Goal: Navigation & Orientation: Find specific page/section

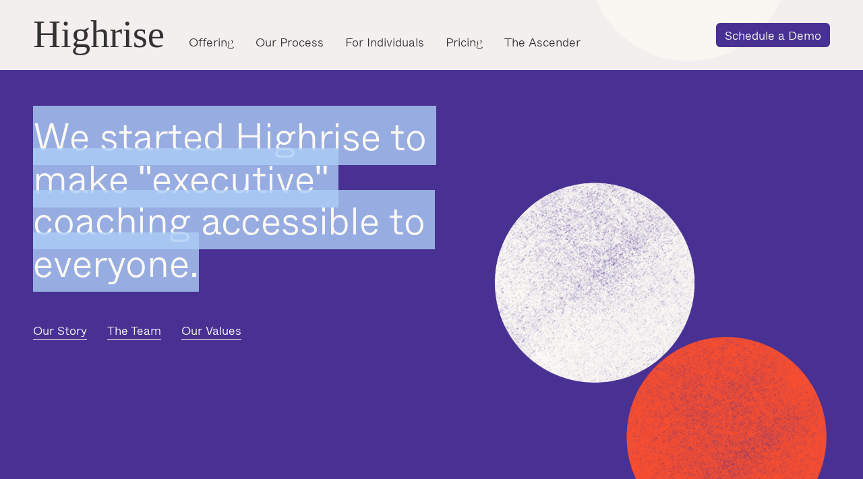
drag, startPoint x: 35, startPoint y: 137, endPoint x: 213, endPoint y: 278, distance: 226.9
click at [213, 278] on h1 "We started Highrise to make "executive" coaching accessible to everyone." at bounding box center [252, 199] width 438 height 169
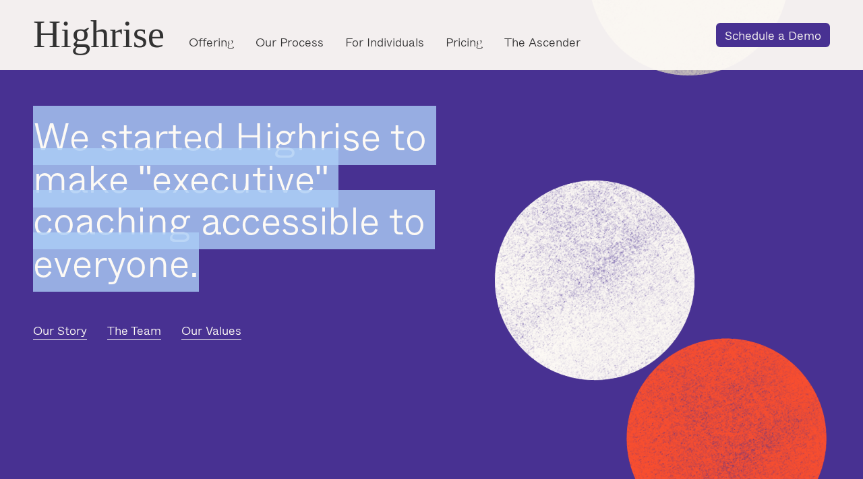
click at [214, 276] on h1 "We started Highrise to make "executive" coaching accessible to everyone." at bounding box center [252, 199] width 438 height 169
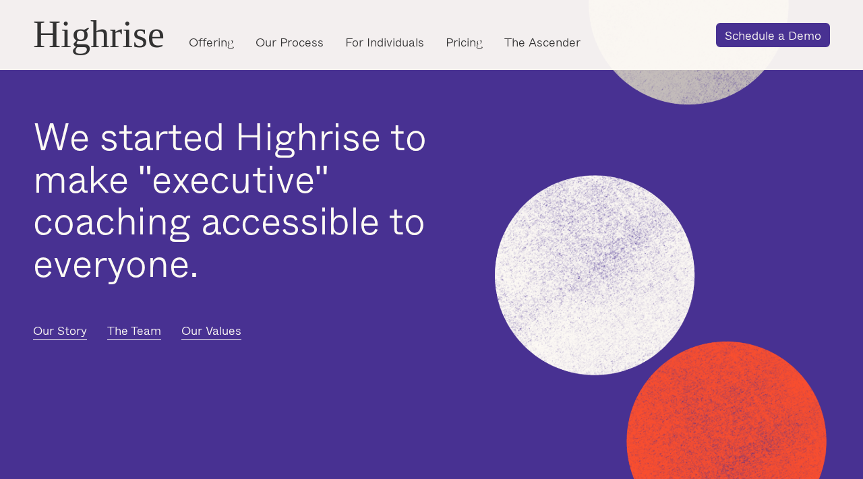
click at [148, 51] on div "Highrise" at bounding box center [98, 34] width 131 height 42
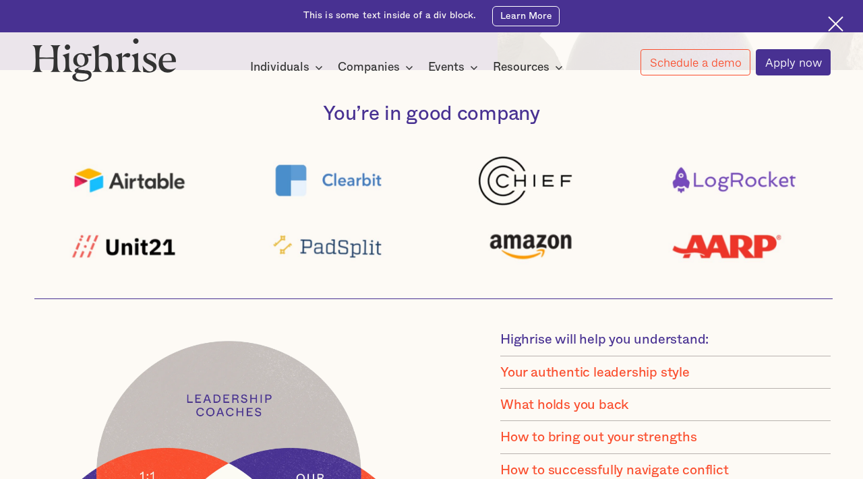
scroll to position [693, 0]
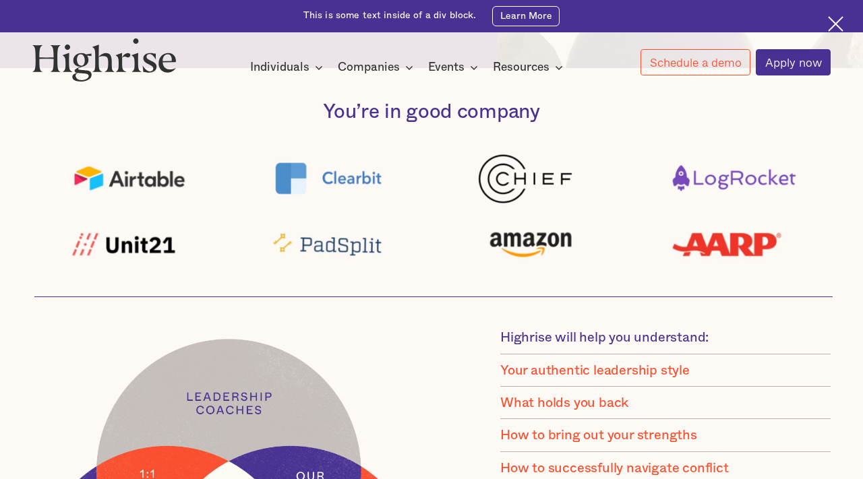
click at [129, 133] on div "You’re in good company" at bounding box center [431, 187] width 863 height 175
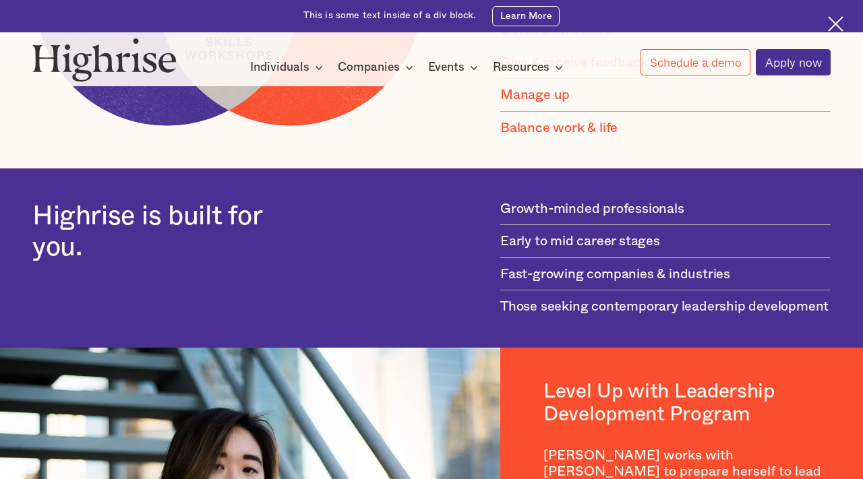
scroll to position [1277, 0]
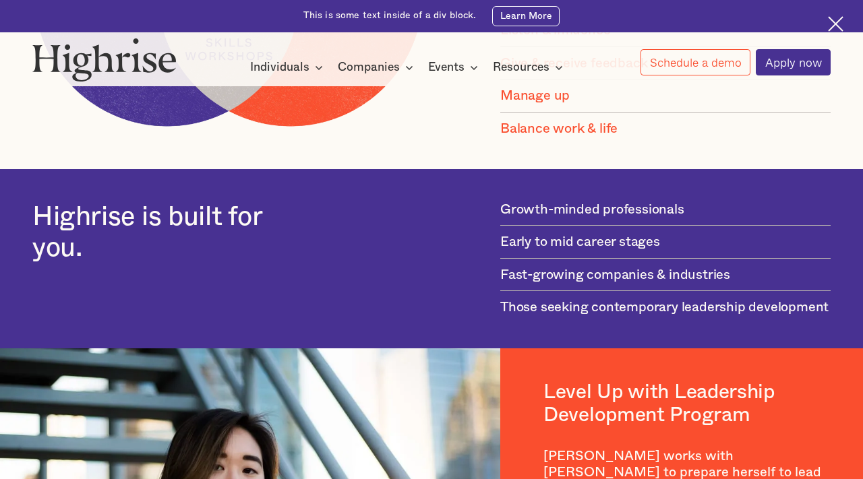
click at [99, 218] on h2 "Highrise is built for you." at bounding box center [147, 232] width 231 height 63
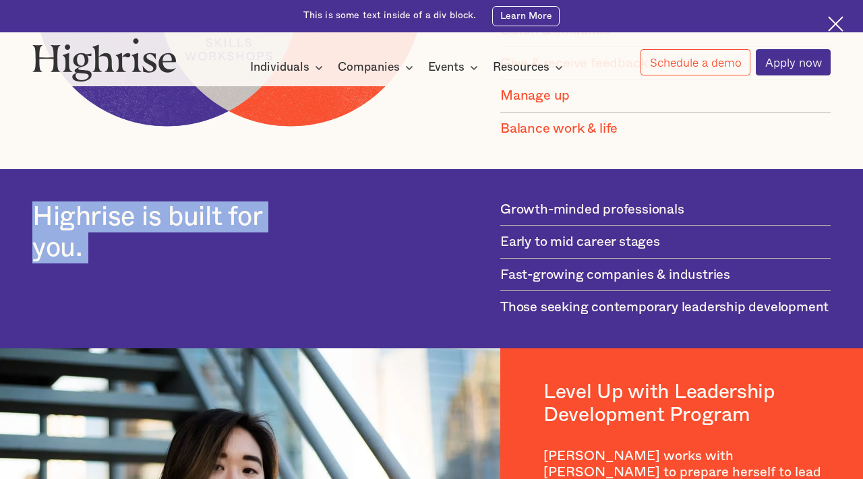
click at [119, 219] on h2 "Highrise is built for you." at bounding box center [147, 232] width 231 height 63
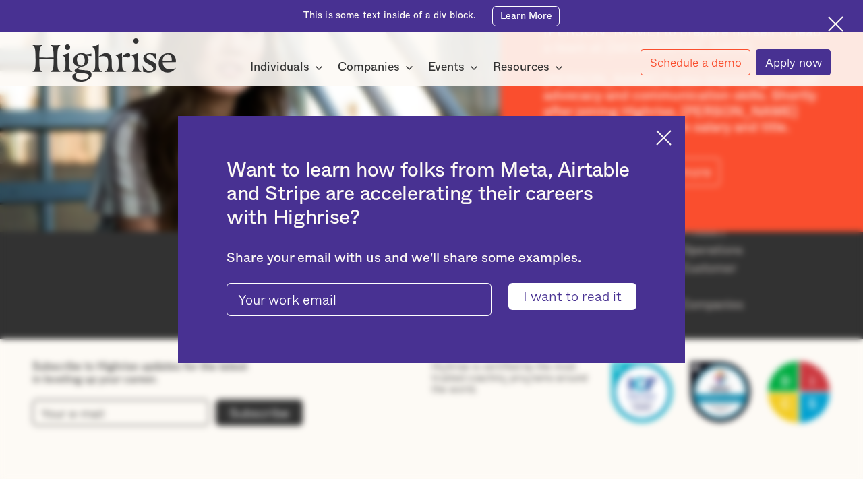
scroll to position [1741, 0]
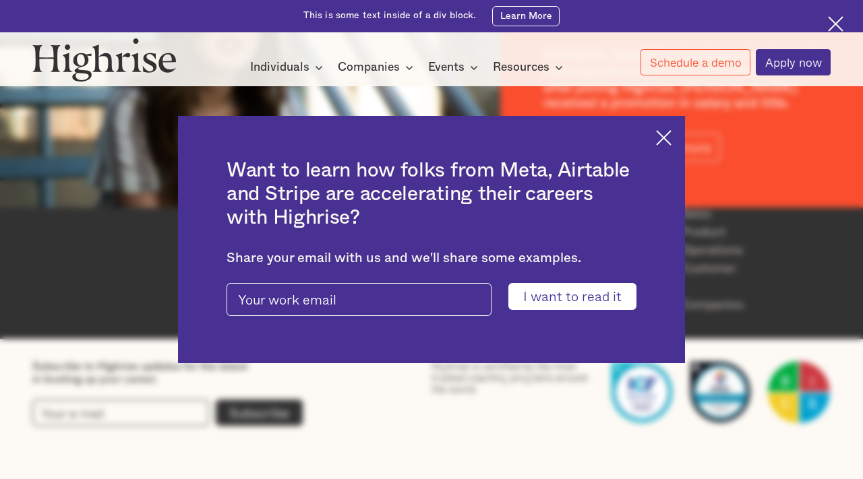
click at [663, 139] on img at bounding box center [663, 137] width 15 height 15
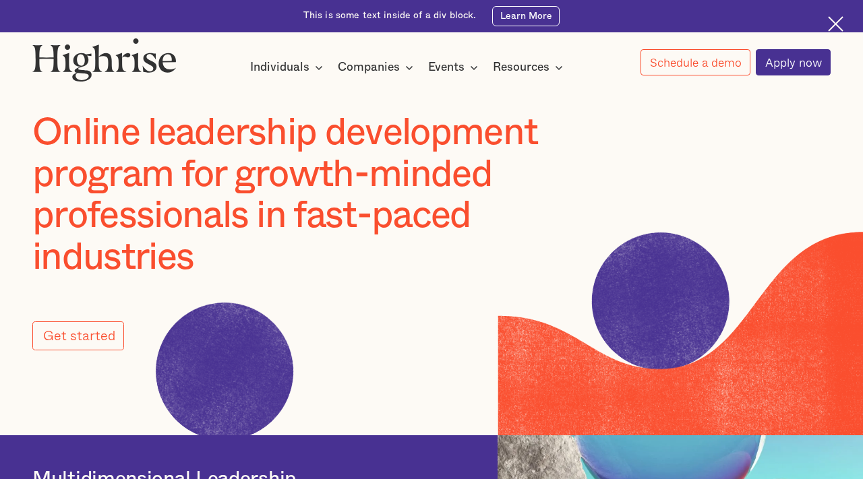
scroll to position [0, 0]
